Goal: Contribute content: Contribute content

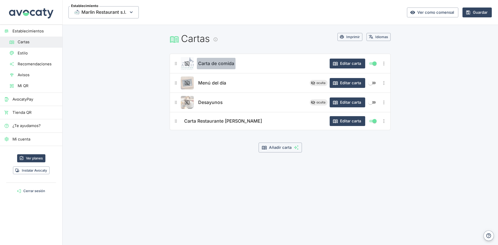
click at [219, 63] on span "Carta de comida" at bounding box center [216, 63] width 36 height 7
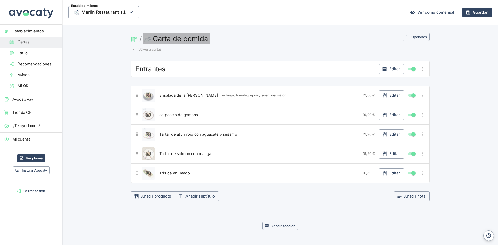
click at [201, 38] on button "Carta de comida" at bounding box center [176, 38] width 67 height 11
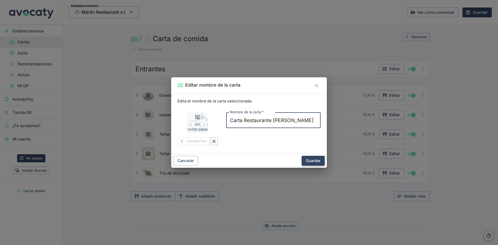
type input "Carta Restaurante [PERSON_NAME]"
click at [308, 159] on button "Guardar" at bounding box center [313, 161] width 23 height 10
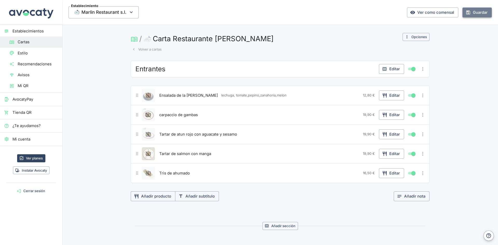
click at [474, 13] on button "Guardar" at bounding box center [476, 13] width 29 height 10
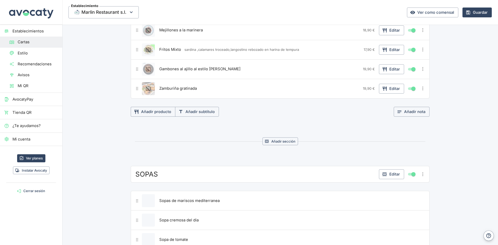
scroll to position [207, 0]
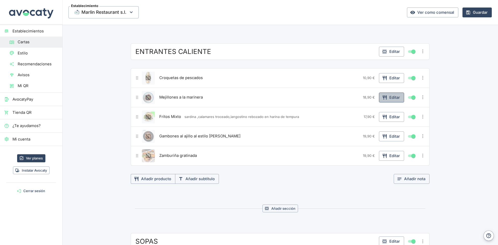
click at [388, 96] on button "Editar" at bounding box center [391, 98] width 25 height 10
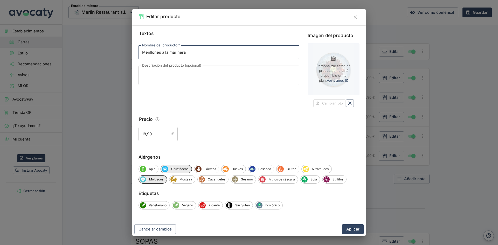
click at [355, 17] on icon "Cerrar" at bounding box center [355, 17] width 6 height 6
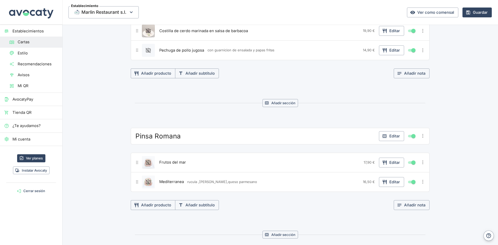
scroll to position [1452, 0]
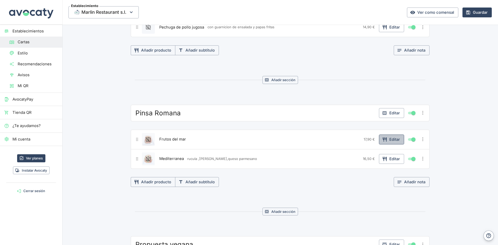
click at [391, 141] on button "Editar" at bounding box center [391, 140] width 25 height 10
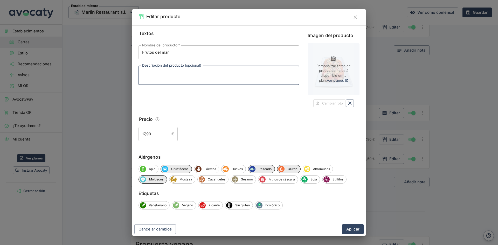
click at [159, 73] on textarea "Descripción del producto (opcional)" at bounding box center [219, 75] width 154 height 11
click at [225, 73] on textarea "Salsa tomate,mozzarella,chipirones,calamares gambas," at bounding box center [219, 75] width 154 height 11
click at [226, 73] on textarea "Salsa tomate,mozzarella,chipirones,calamares gambas," at bounding box center [219, 75] width 154 height 11
click at [242, 73] on textarea "Salsa tomate,mozzarella,chipirones,calamare, gambas," at bounding box center [219, 75] width 154 height 11
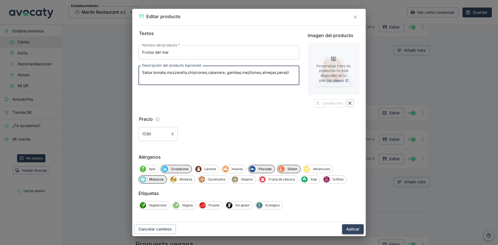
type textarea "Salsa tomate,mozzarella,chipirones,calamare, gambas,mejillones,almejas,perejil"
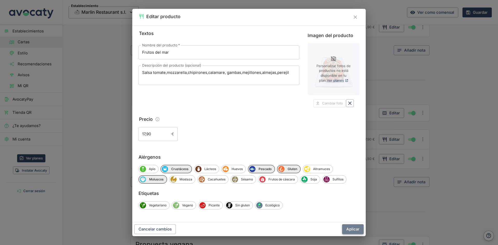
click at [361, 228] on button "Aplicar" at bounding box center [353, 229] width 22 height 10
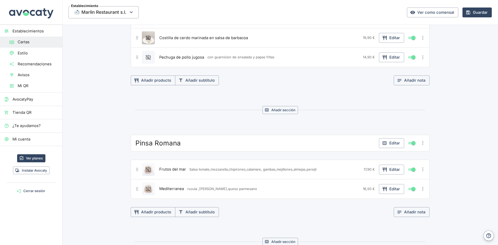
scroll to position [1348, 0]
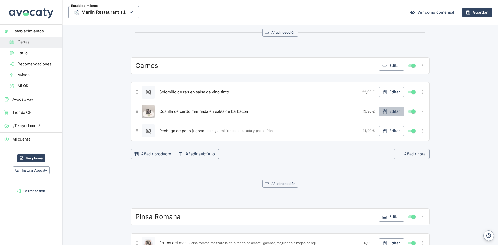
click at [391, 112] on button "Editar" at bounding box center [391, 112] width 25 height 10
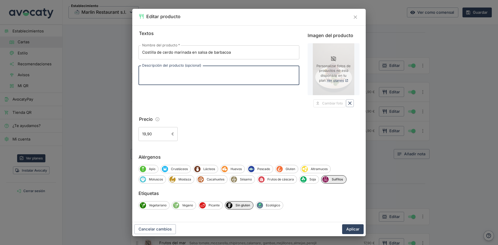
click at [161, 76] on textarea "Descripción del producto (opcional)" at bounding box center [219, 75] width 154 height 11
click at [145, 73] on textarea "Descripción del producto (opcional)" at bounding box center [219, 75] width 154 height 11
click at [222, 72] on textarea "costilla cerdo,salsa barbacoa.zukini en escaeche" at bounding box center [219, 75] width 154 height 11
click at [235, 71] on textarea "costilla cerdo,salsa barbacoa.zukini en escabeche" at bounding box center [219, 75] width 154 height 11
type textarea "costilla cerdo,salsa barbacoa.zukini en escabeche"
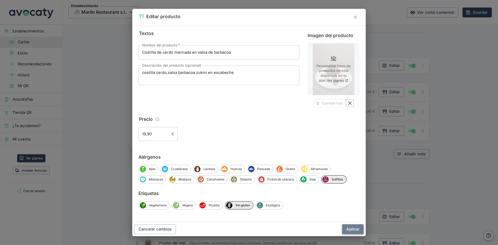
click at [353, 229] on button "Aplicar" at bounding box center [353, 229] width 22 height 10
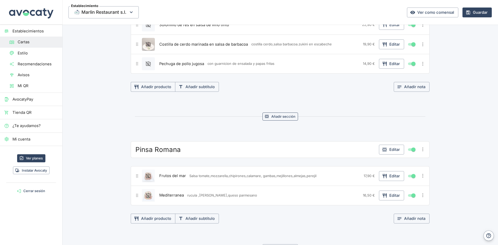
scroll to position [1323, 0]
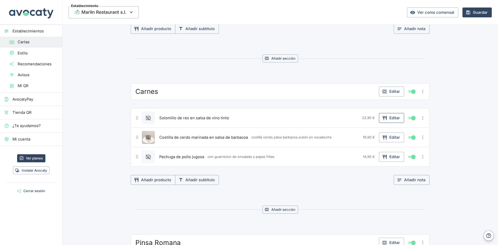
click at [388, 119] on button "Editar" at bounding box center [391, 118] width 25 height 10
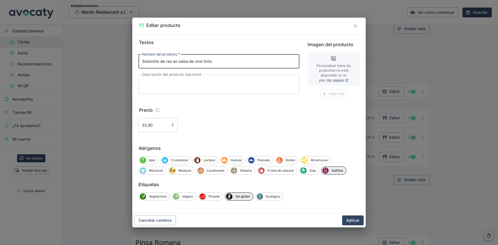
click at [171, 86] on textarea "Descripción del producto (opcional)" at bounding box center [219, 84] width 154 height 11
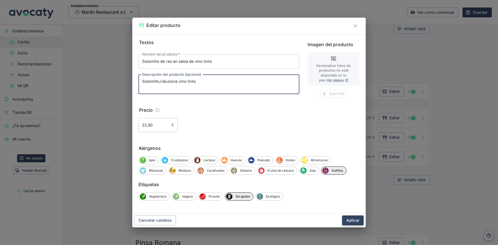
type textarea "Solomillo,riduzione vino tinto"
click at [356, 223] on button "Aplicar" at bounding box center [353, 220] width 22 height 10
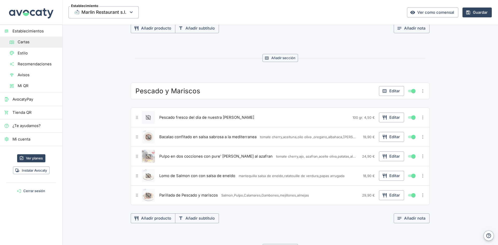
scroll to position [1063, 0]
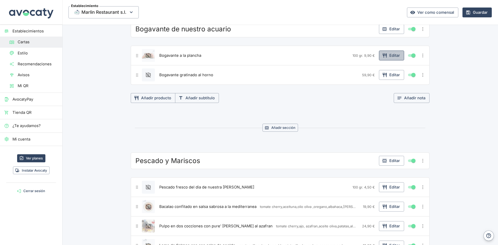
click at [395, 55] on button "Editar" at bounding box center [391, 56] width 25 height 10
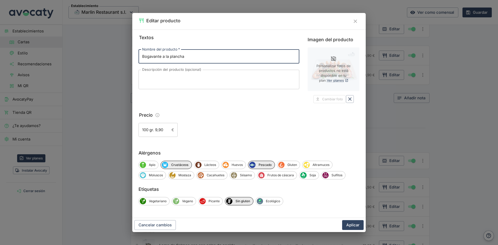
click at [169, 78] on textarea "Descripción del producto (opcional)" at bounding box center [219, 79] width 154 height 11
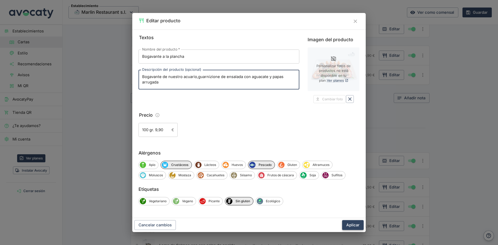
type textarea "Bogavante de nuestro acuario,guarnizione de ensalada con aguacate y papas arrug…"
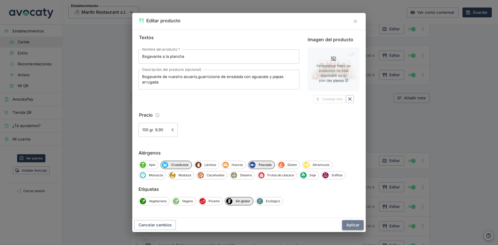
click at [353, 224] on button "Aplicar" at bounding box center [353, 225] width 22 height 10
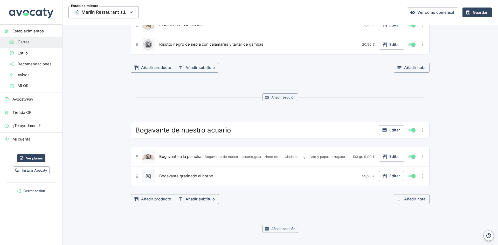
scroll to position [1011, 0]
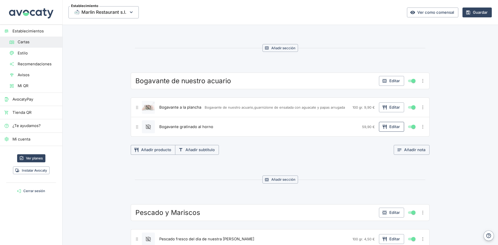
click at [387, 128] on button "Editar" at bounding box center [391, 127] width 25 height 10
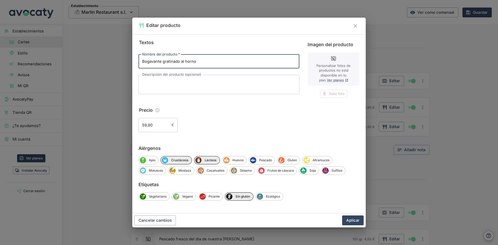
click at [153, 82] on textarea "Descripción del producto (opcional)" at bounding box center [219, 84] width 154 height 11
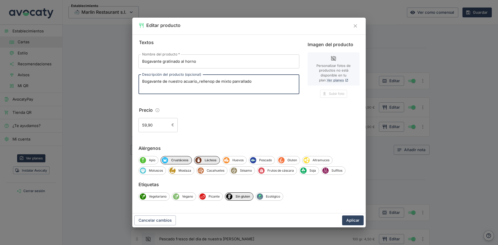
click at [213, 81] on textarea "Bogavante de nuestro acuario,,rellenop de mixto panrallado" at bounding box center [219, 84] width 154 height 11
click at [227, 81] on textarea "Bogavante de nuestro acuario,,relleno de mixto panrallado" at bounding box center [219, 84] width 154 height 11
click at [253, 81] on textarea "Bogavante de nuestro acuario,,relleno de mixto: panrallado" at bounding box center [219, 84] width 154 height 11
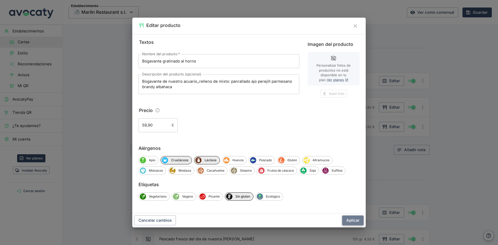
type textarea "Bogavante de nuestro acuario,,relleno de mixto: panrallado ajo perejill parmesa…"
click at [351, 220] on button "Aplicar" at bounding box center [353, 220] width 22 height 10
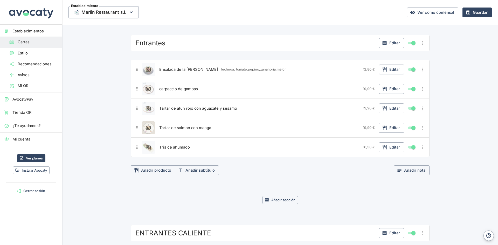
scroll to position [0, 0]
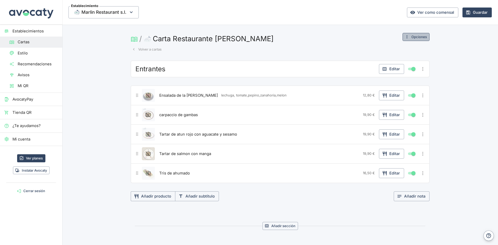
click at [418, 37] on button "Opciones" at bounding box center [415, 37] width 27 height 8
click at [418, 37] on div at bounding box center [249, 122] width 498 height 245
click at [159, 50] on button "Volver a cartas" at bounding box center [147, 49] width 32 height 8
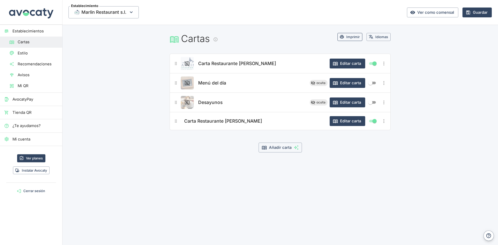
click at [357, 37] on button "Imprimir" at bounding box center [349, 37] width 25 height 8
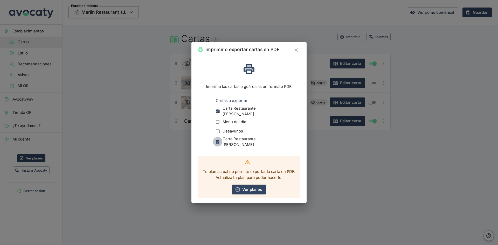
click at [218, 141] on input "Carta Restaurante [PERSON_NAME]" at bounding box center [218, 142] width 10 height 10
checkbox input "false"
click at [249, 187] on link "Ver planes" at bounding box center [249, 190] width 34 height 10
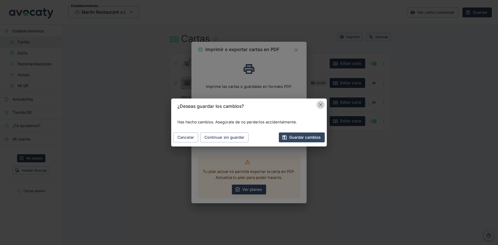
click at [320, 106] on icon "Cancelar" at bounding box center [321, 105] width 6 height 6
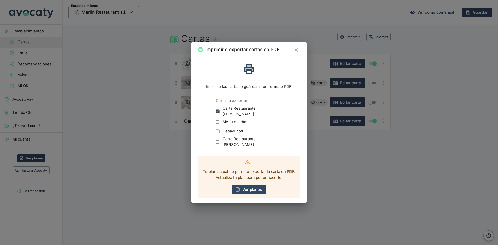
click at [296, 50] on icon "Cerrar" at bounding box center [296, 50] width 6 height 6
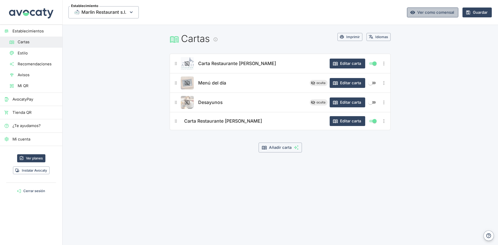
click at [428, 13] on link "Ver como comensal" at bounding box center [432, 13] width 51 height 10
click at [276, 148] on button "Añadir carta" at bounding box center [280, 148] width 43 height 10
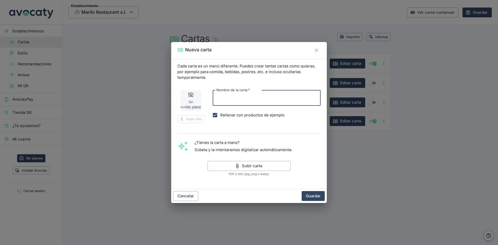
click at [318, 51] on icon "Cerrar" at bounding box center [317, 50] width 6 height 6
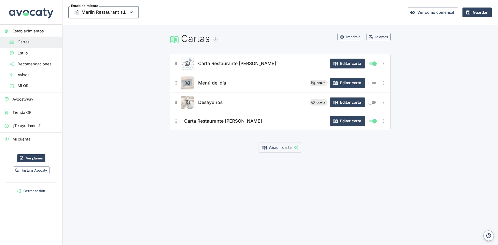
click at [130, 12] on icon "button" at bounding box center [131, 12] width 6 height 6
click at [130, 12] on div at bounding box center [249, 122] width 498 height 245
